Goal: Task Accomplishment & Management: Use online tool/utility

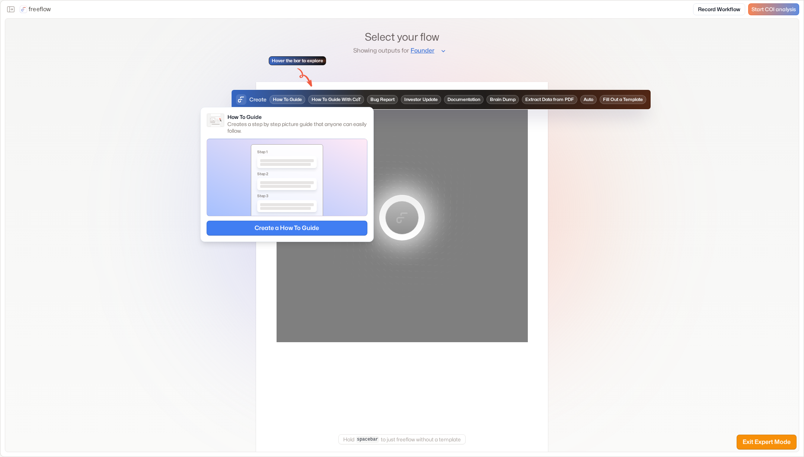
click at [334, 229] on button "Create a How To Guide" at bounding box center [287, 227] width 161 height 15
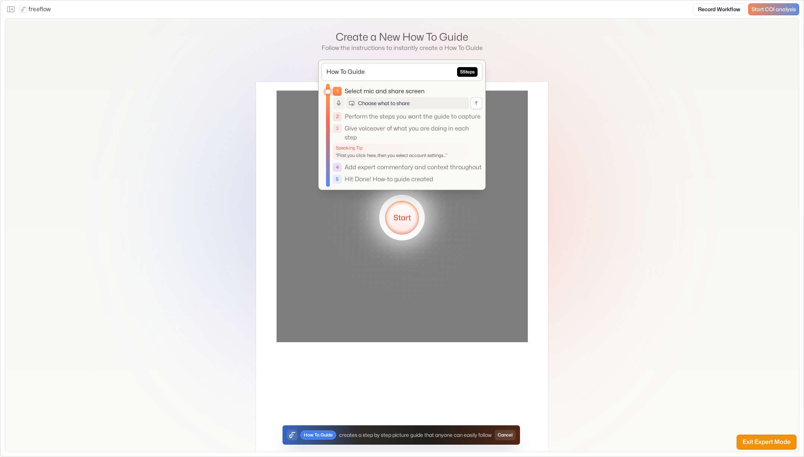
click at [405, 220] on button "Start" at bounding box center [402, 218] width 34 height 34
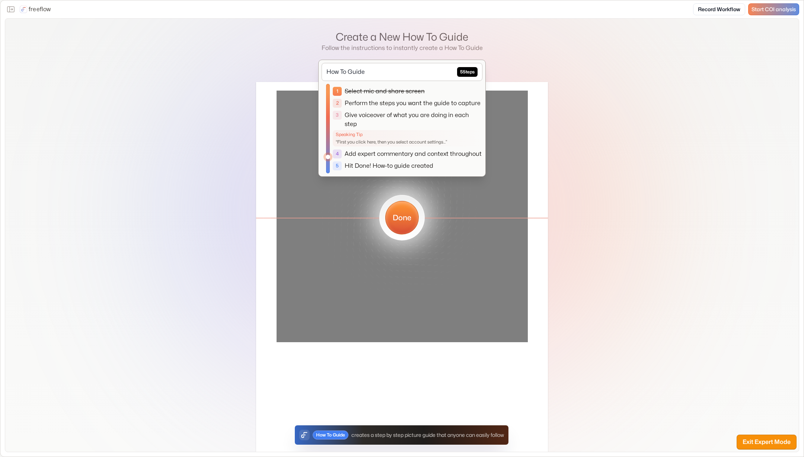
click at [398, 219] on button "Done" at bounding box center [402, 218] width 34 height 34
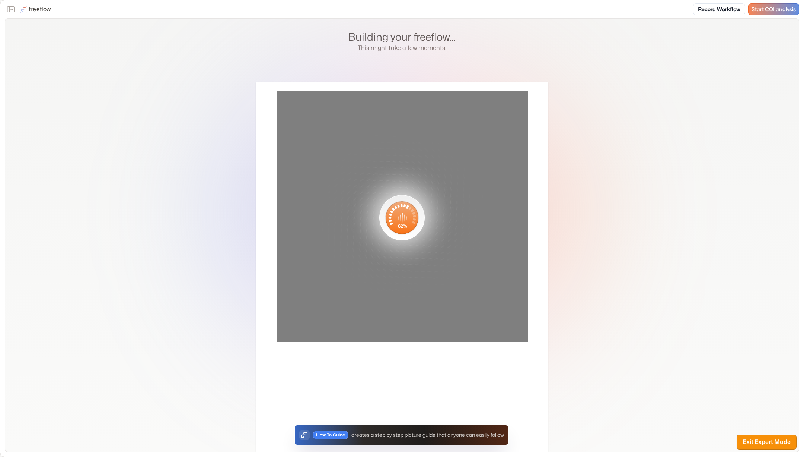
click at [640, 205] on div "Building your freeflow... This might take a few moments. .text { width: 40px; d…" at bounding box center [402, 235] width 794 height 433
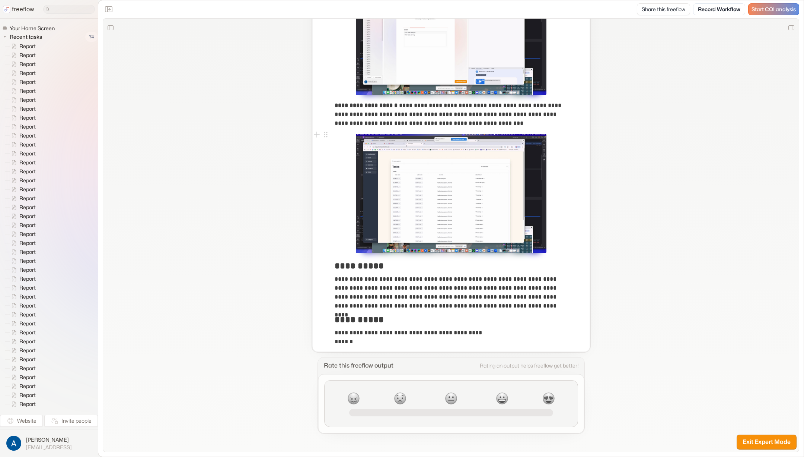
scroll to position [575, 0]
drag, startPoint x: 645, startPoint y: 258, endPoint x: 557, endPoint y: 262, distance: 88.3
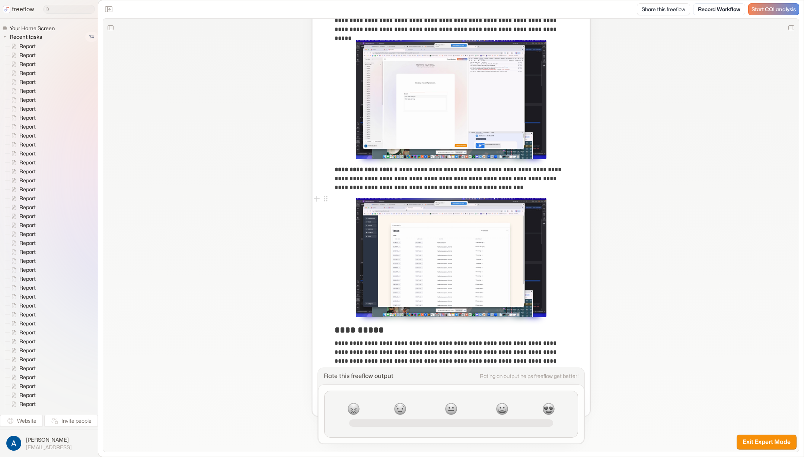
scroll to position [510, 0]
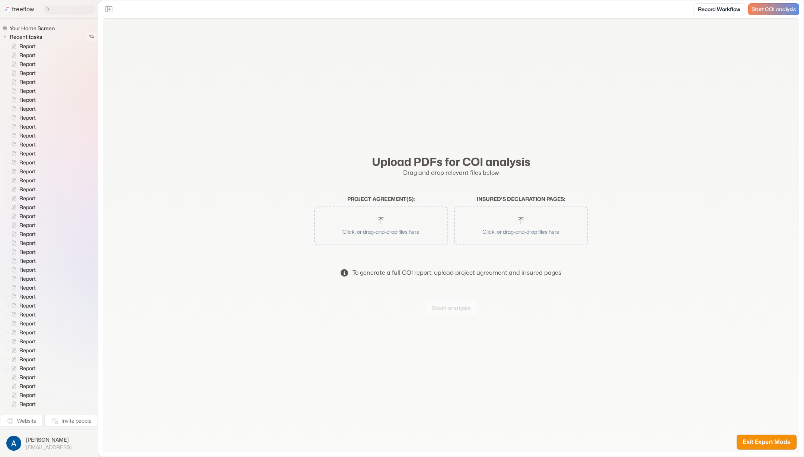
click at [378, 235] on p "Click, or drag-and-drop files here" at bounding box center [381, 232] width 115 height 8
click at [486, 225] on button "Click, or drag-and-drop files here" at bounding box center [521, 225] width 127 height 31
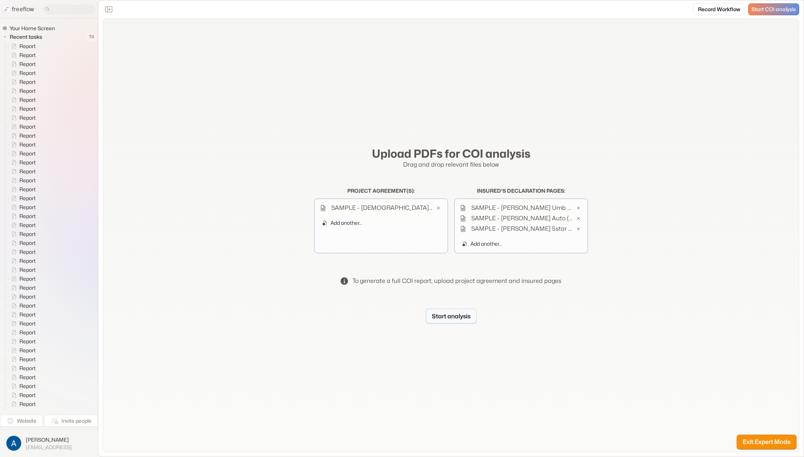
click at [426, 315] on button "Start analysis" at bounding box center [451, 315] width 51 height 15
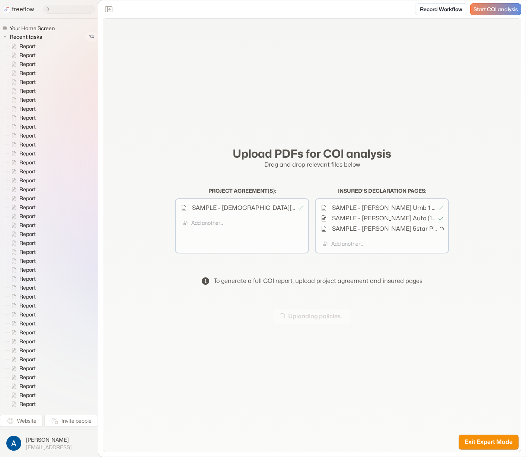
click at [432, 64] on div "Upload PDFs for COI analysis Drag and drop relevant files below Project agreeme…" at bounding box center [312, 234] width 419 height 433
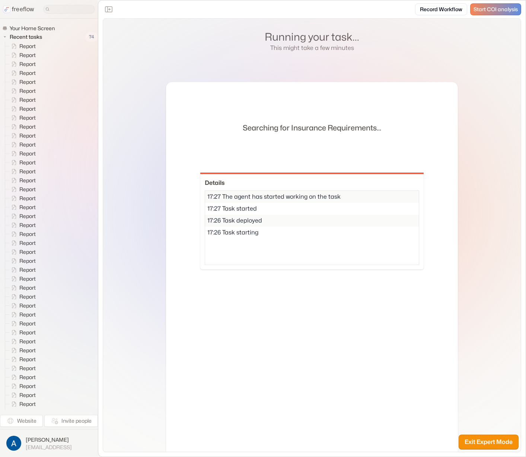
click at [373, 104] on div "Searching for Insurance Requirements..." at bounding box center [312, 127] width 139 height 74
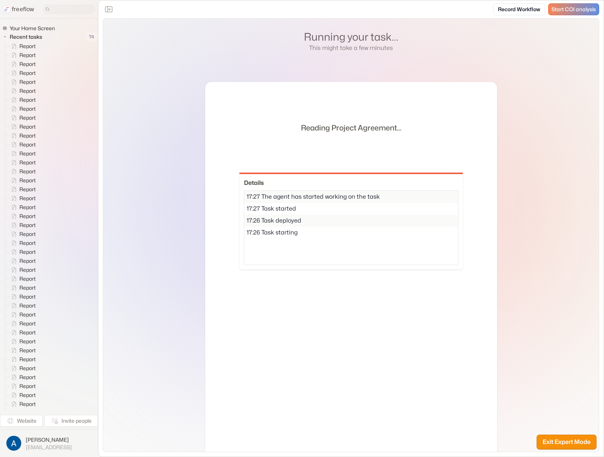
click at [578, 96] on div "Running your task... This might take a few minutes Reading Project Agreement...…" at bounding box center [351, 235] width 496 height 433
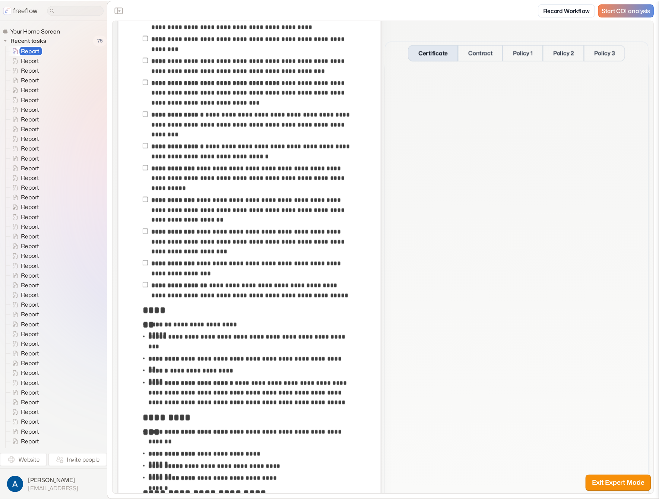
scroll to position [94, 0]
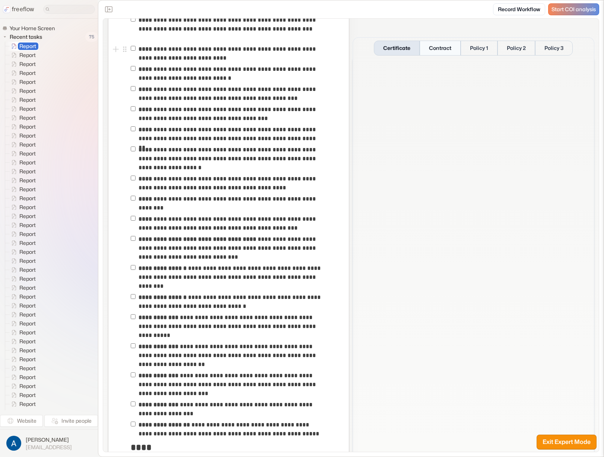
click at [429, 45] on button "Contract" at bounding box center [440, 48] width 41 height 15
click at [398, 48] on button "Certificate" at bounding box center [397, 48] width 46 height 15
drag, startPoint x: 578, startPoint y: 443, endPoint x: 604, endPoint y: 444, distance: 26.1
click at [579, 443] on button "Exit Expert Mode" at bounding box center [567, 441] width 60 height 15
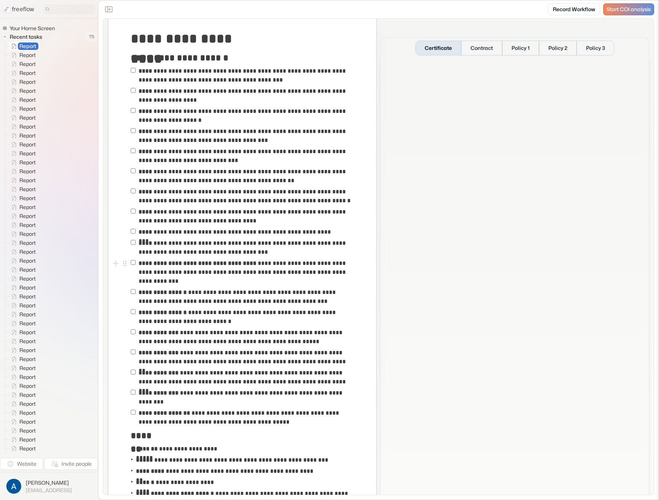
scroll to position [0, 0]
